Goal: Download file/media

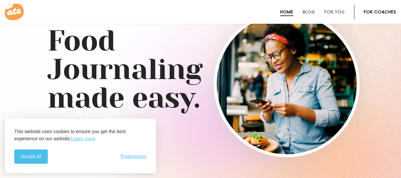
scroll to position [30, 0]
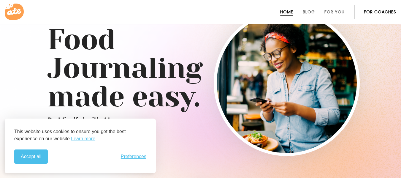
click at [371, 10] on link "For Coaches" at bounding box center [380, 11] width 32 height 5
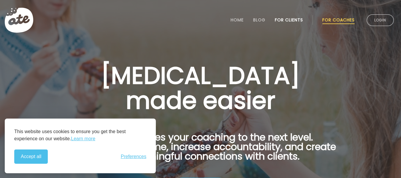
click at [297, 20] on link "For Clients" at bounding box center [289, 20] width 28 height 5
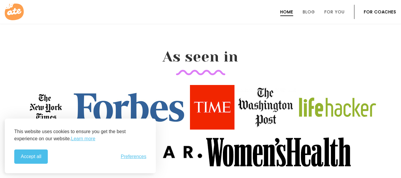
scroll to position [577, 0]
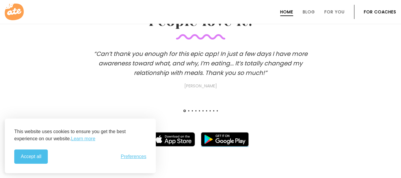
click at [240, 136] on img at bounding box center [225, 139] width 48 height 14
